Goal: Consume media (video, audio): Consume media (video, audio)

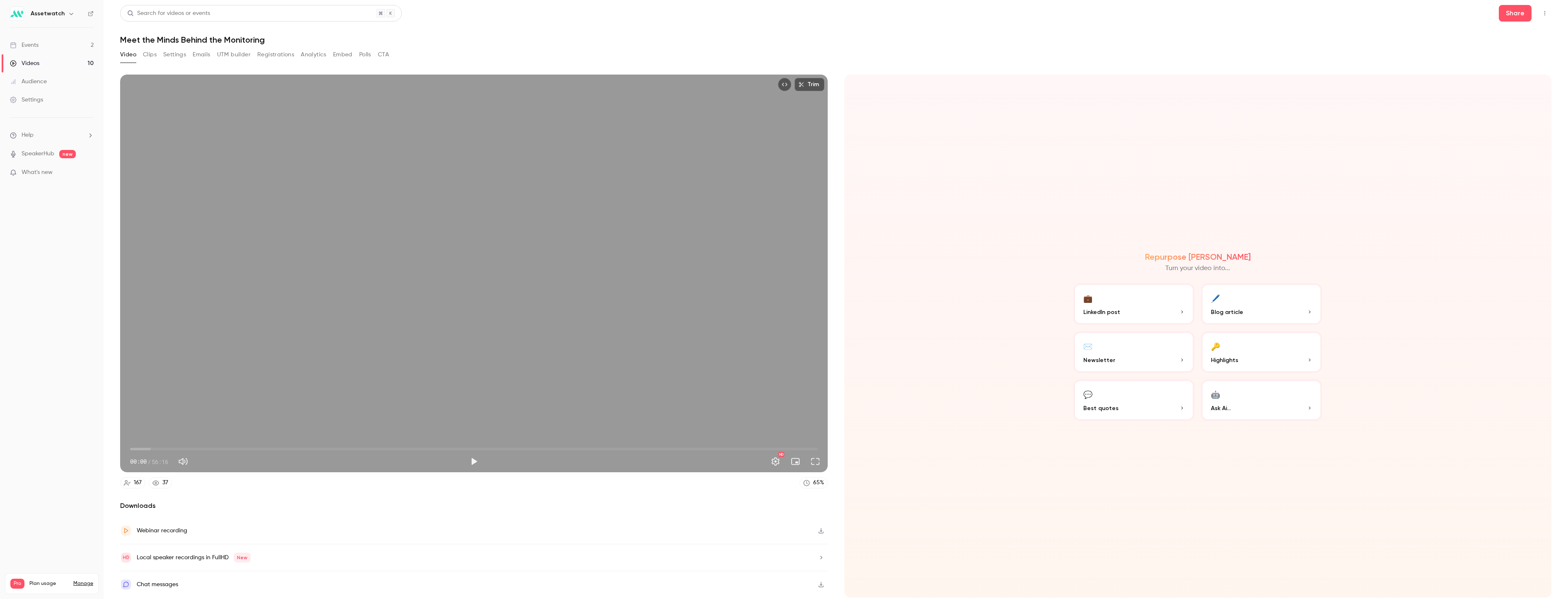
click at [40, 59] on link "Videos 10" at bounding box center [51, 63] width 103 height 18
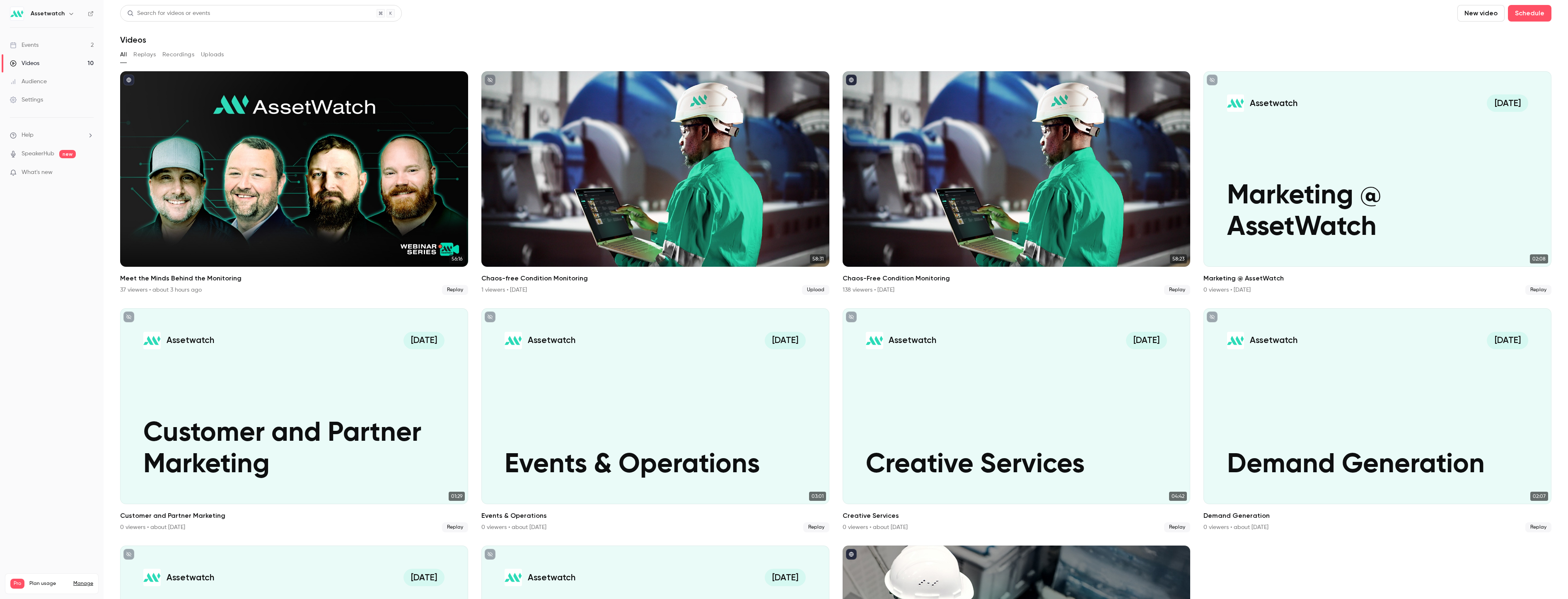
click at [1037, 16] on button "New video" at bounding box center [1480, 13] width 47 height 16
click at [1037, 56] on div "Upload" at bounding box center [1505, 58] width 63 height 8
click at [1037, 533] on p "Uploading 1 video" at bounding box center [1470, 558] width 49 height 8
click at [1037, 533] on div "Uploading 1 video" at bounding box center [1500, 581] width 123 height 27
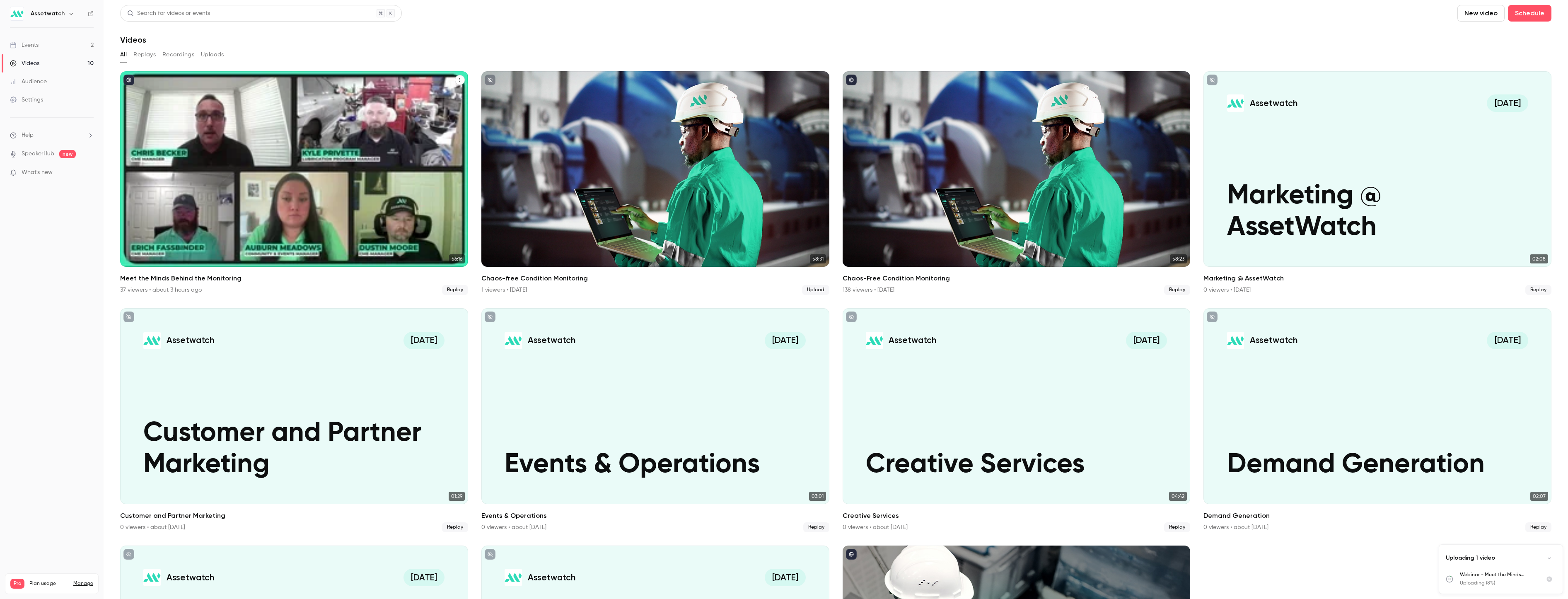
click at [352, 154] on div "Meet the Minds Behind the Monitoring" at bounding box center [294, 169] width 348 height 196
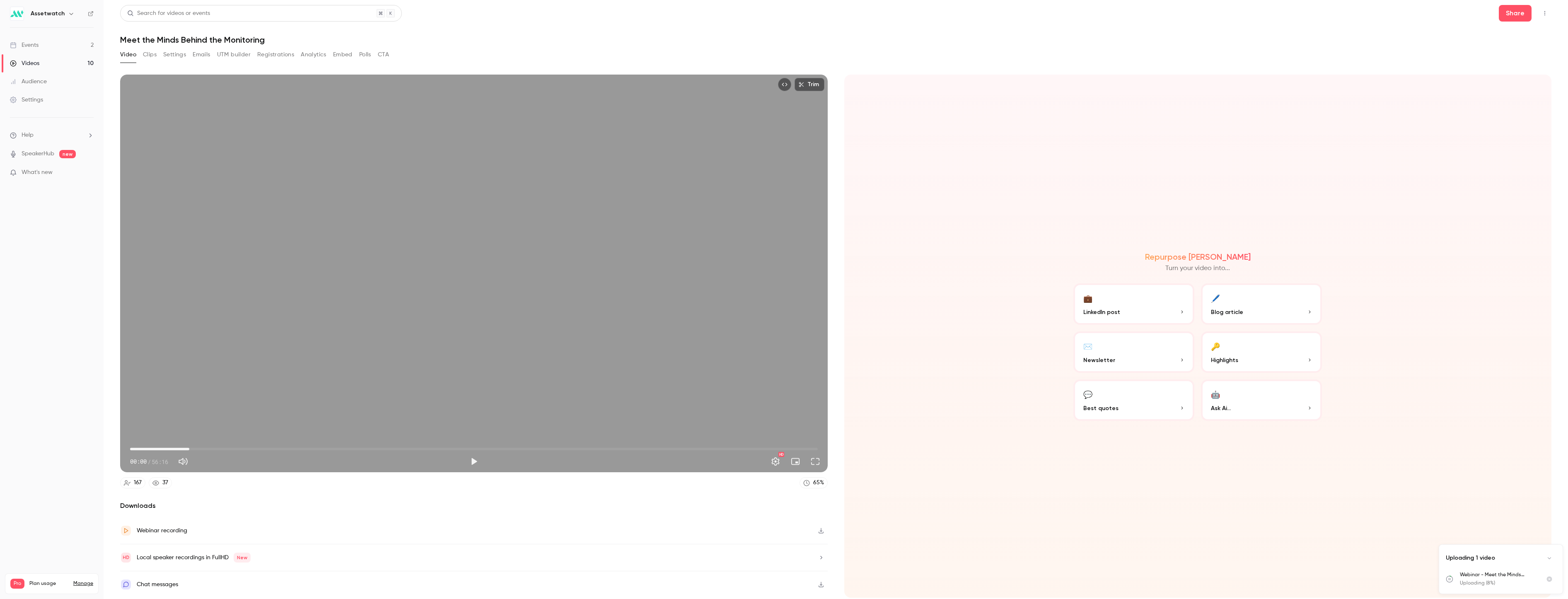
click at [190, 450] on span "04:51" at bounding box center [474, 448] width 688 height 13
click at [473, 461] on button "Play" at bounding box center [474, 461] width 16 height 16
click at [206, 450] on span "05:04" at bounding box center [474, 448] width 688 height 13
click at [227, 448] on span "06:16" at bounding box center [474, 448] width 688 height 13
click at [253, 448] on span "08:00" at bounding box center [474, 448] width 688 height 13
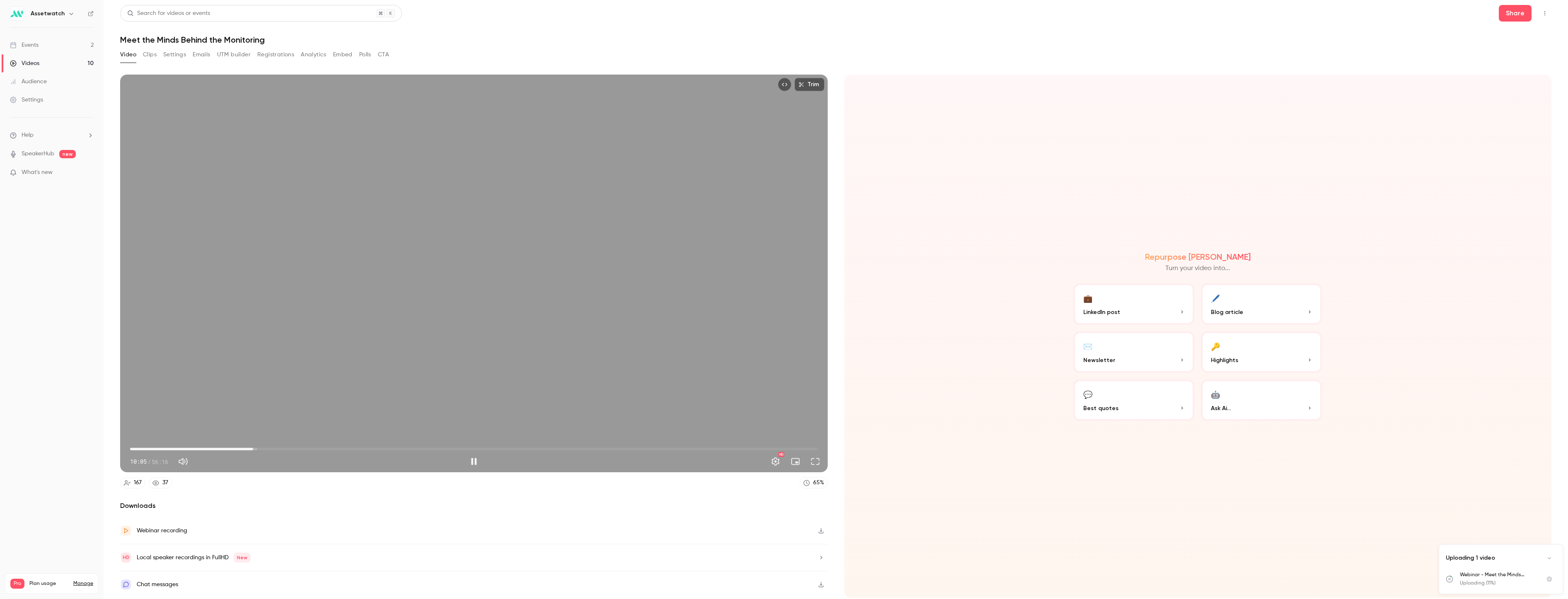
click at [294, 448] on span "10:05" at bounding box center [474, 448] width 688 height 13
click at [304, 450] on span "13:41" at bounding box center [474, 448] width 688 height 13
click at [318, 448] on span "14:13" at bounding box center [474, 448] width 688 height 13
click at [345, 450] on span "15:26" at bounding box center [474, 448] width 688 height 13
click at [387, 446] on span "17:36" at bounding box center [474, 448] width 688 height 13
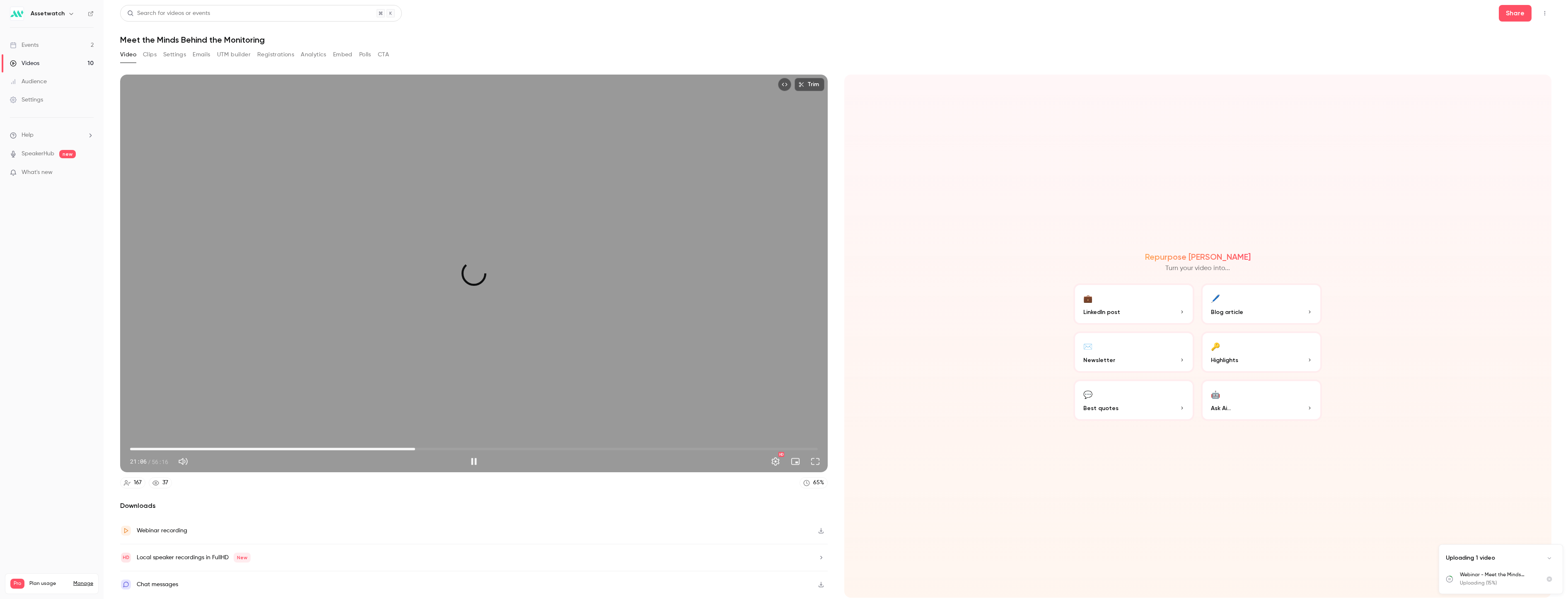
click at [415, 446] on span "23:19" at bounding box center [474, 448] width 688 height 13
click at [441, 446] on span "25:28" at bounding box center [474, 448] width 688 height 13
click at [457, 446] on span "25:29" at bounding box center [474, 448] width 688 height 13
click at [480, 447] on span "26:45" at bounding box center [474, 448] width 688 height 13
click at [509, 448] on span "28:39" at bounding box center [474, 448] width 688 height 13
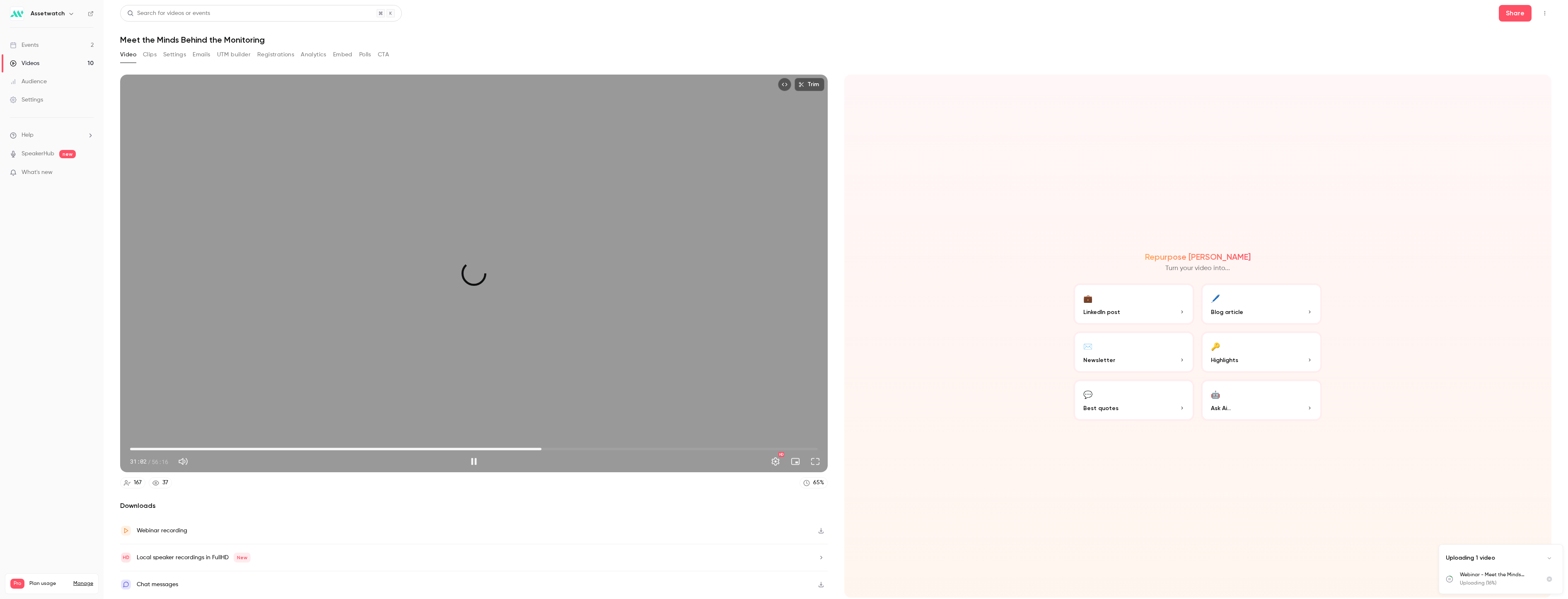
click at [541, 448] on span "33:40" at bounding box center [474, 448] width 688 height 13
click at [574, 448] on span "36:19" at bounding box center [474, 448] width 688 height 13
click at [611, 448] on span "39:24" at bounding box center [474, 448] width 688 height 13
click at [673, 450] on span "39:24" at bounding box center [474, 448] width 688 height 13
click at [714, 450] on span "44:27" at bounding box center [474, 448] width 688 height 13
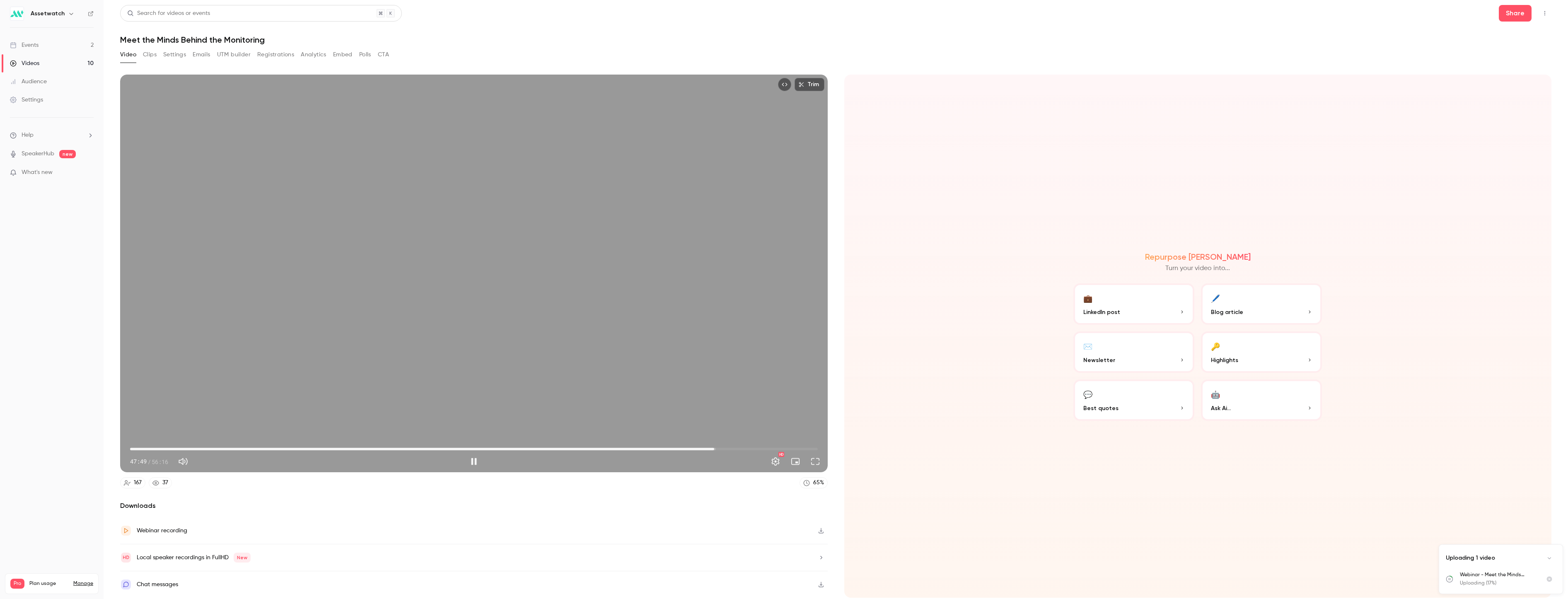
click at [759, 450] on span "47:49" at bounding box center [474, 448] width 688 height 13
click at [801, 449] on span "54:54" at bounding box center [474, 448] width 688 height 13
click at [810, 448] on span "54:55" at bounding box center [474, 448] width 688 height 13
click at [478, 463] on button "Pause" at bounding box center [474, 461] width 16 height 16
type input "******"
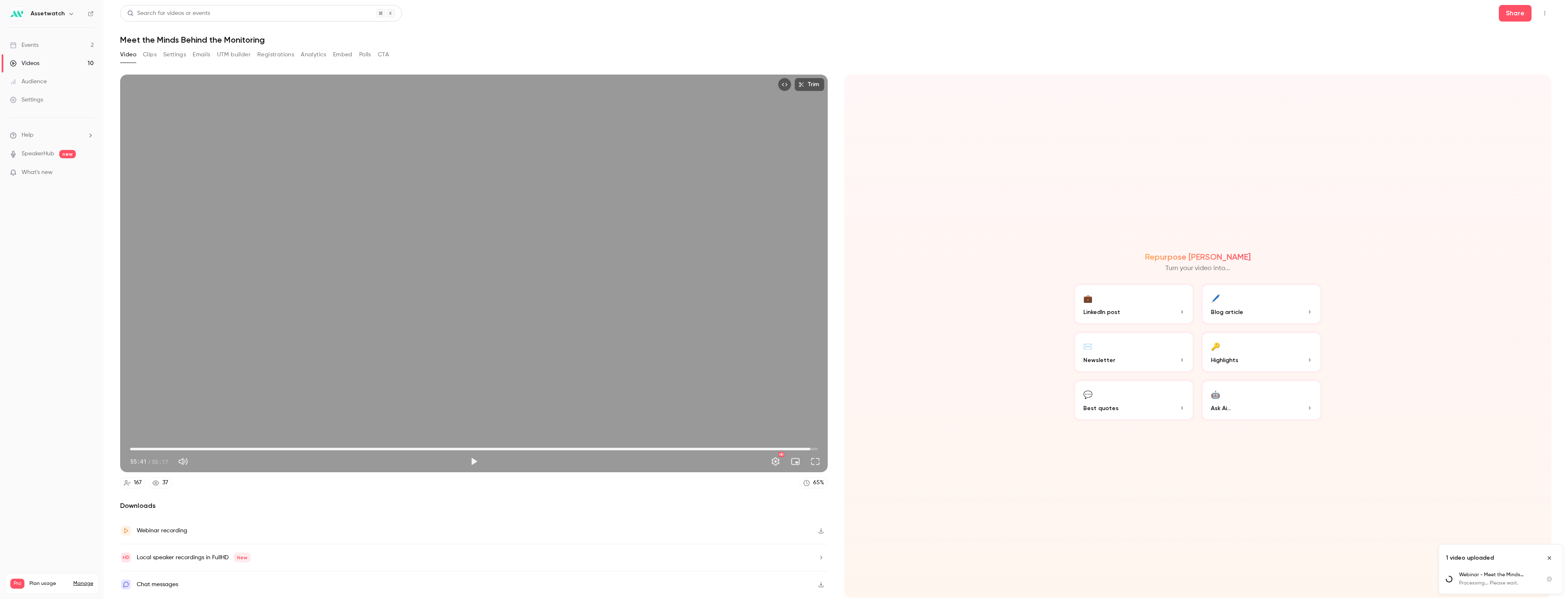
click at [33, 47] on div "Events" at bounding box center [25, 45] width 29 height 8
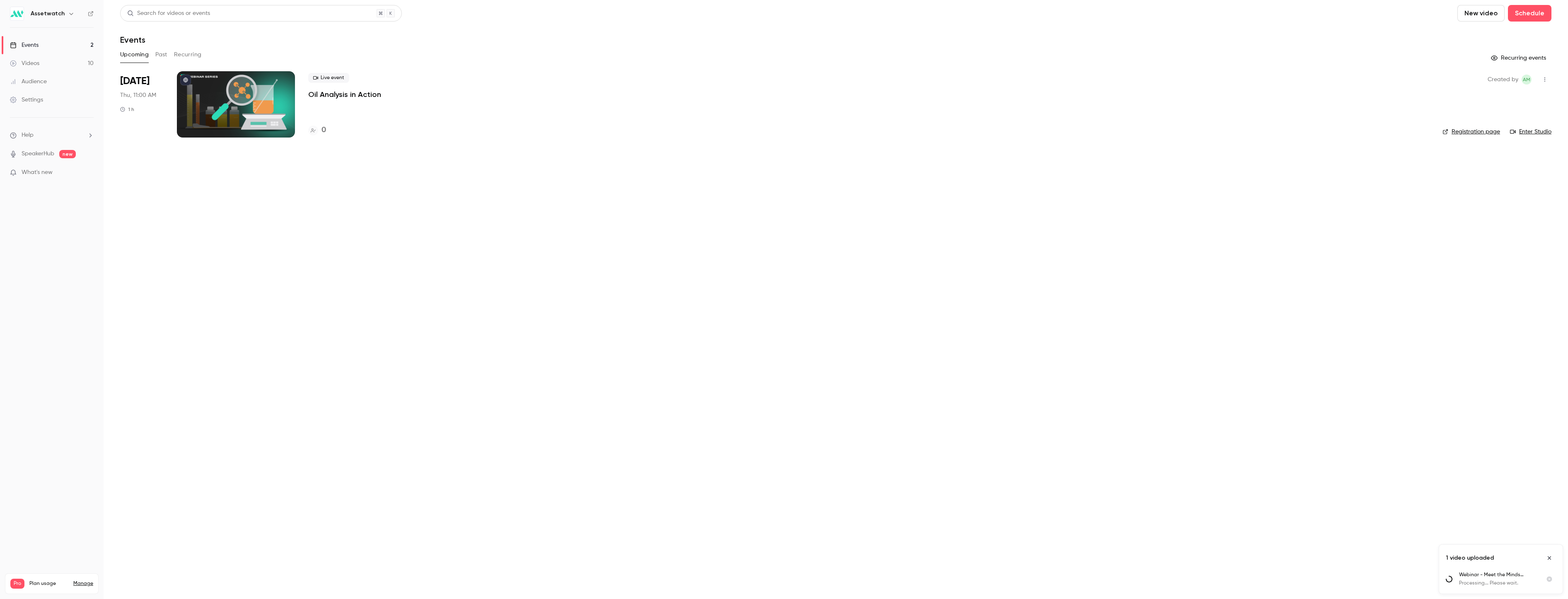
click at [32, 62] on div "Videos" at bounding box center [25, 64] width 29 height 8
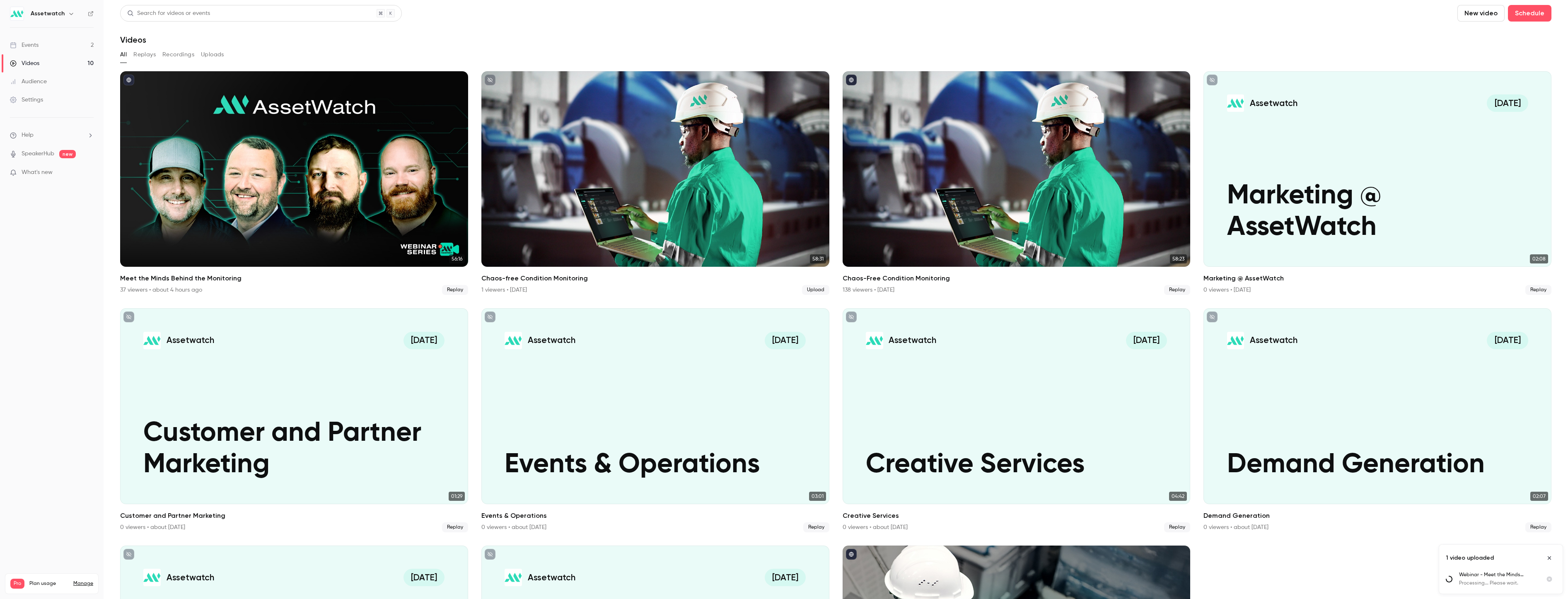
click at [1037, 533] on div "1 video uploaded" at bounding box center [1500, 558] width 123 height 27
click at [1037, 533] on ul "56:16 Meet the Minds Behind the Monitoring 37 viewers • about 4 hours ago Repla…" at bounding box center [836, 420] width 1431 height 698
